Goal: Task Accomplishment & Management: Complete application form

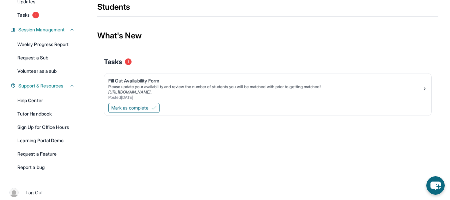
scroll to position [87, 0]
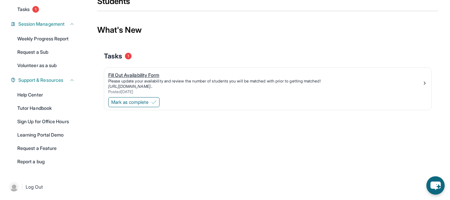
click at [153, 76] on div "Fill Out Availability Form" at bounding box center [265, 75] width 314 height 7
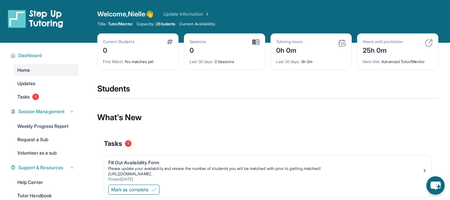
click at [149, 184] on div "Mark as complete" at bounding box center [267, 190] width 327 height 14
click at [145, 170] on div "Please update your availability and review the number of students you will be m…" at bounding box center [265, 168] width 314 height 5
click at [145, 190] on span "Mark as complete" at bounding box center [129, 189] width 37 height 7
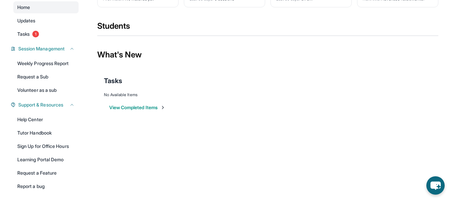
scroll to position [64, 0]
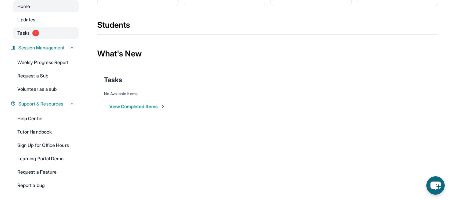
click at [26, 31] on span "Tasks" at bounding box center [23, 33] width 12 height 7
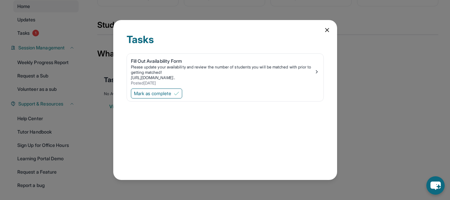
click at [327, 32] on icon at bounding box center [327, 30] width 7 height 7
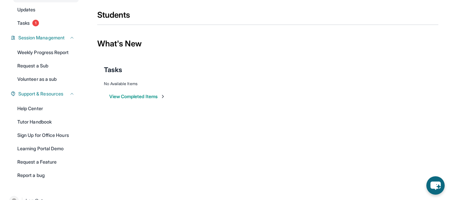
scroll to position [2, 0]
